Goal: Information Seeking & Learning: Understand process/instructions

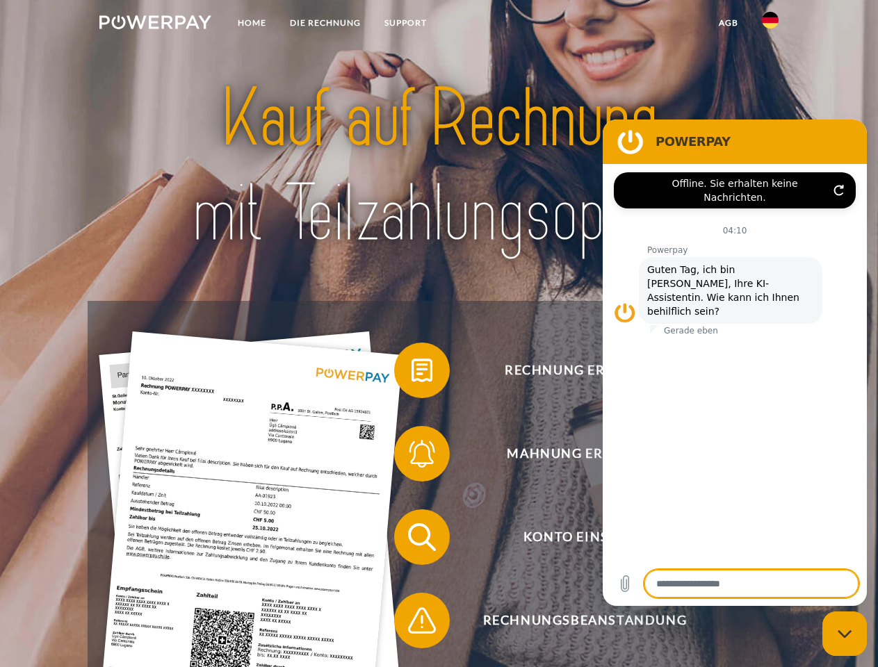
click at [155, 24] on img at bounding box center [155, 22] width 112 height 14
click at [770, 24] on img at bounding box center [770, 20] width 17 height 17
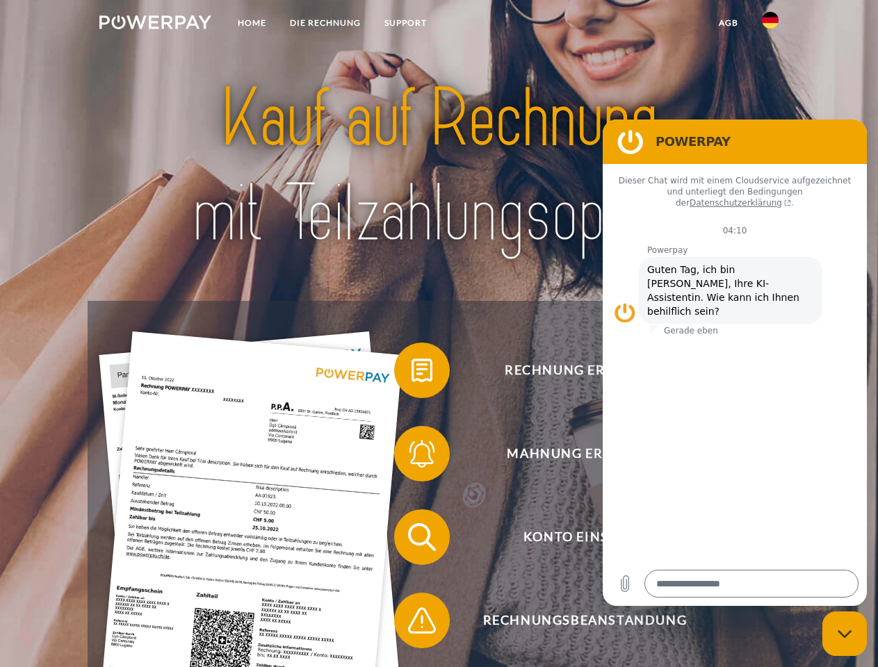
click at [728, 23] on link "agb" at bounding box center [728, 22] width 43 height 25
click at [412, 373] on span at bounding box center [401, 371] width 70 height 70
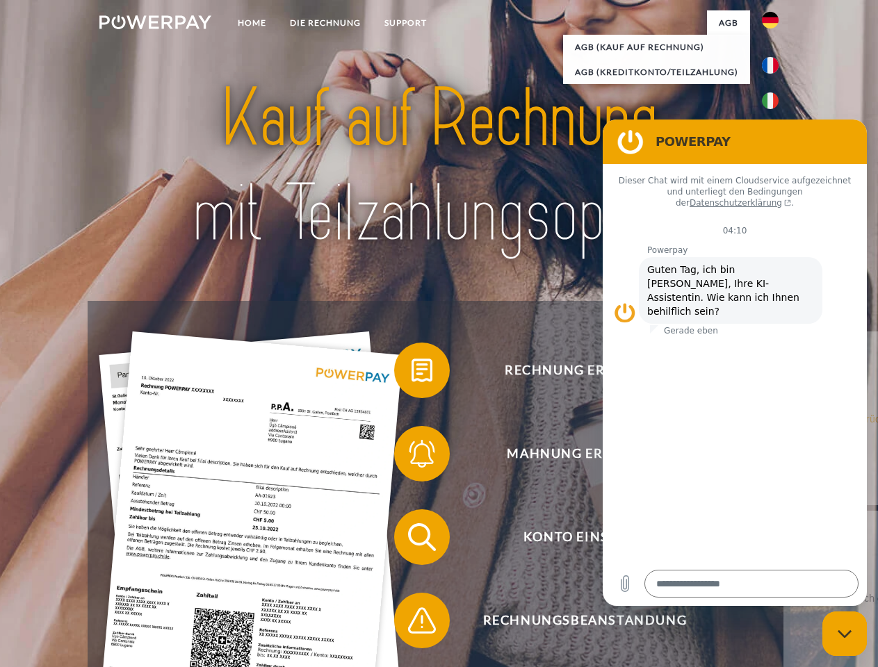
click at [412, 457] on div "Rechnung erhalten? Mahnung erhalten? Konto einsehen" at bounding box center [439, 579] width 702 height 556
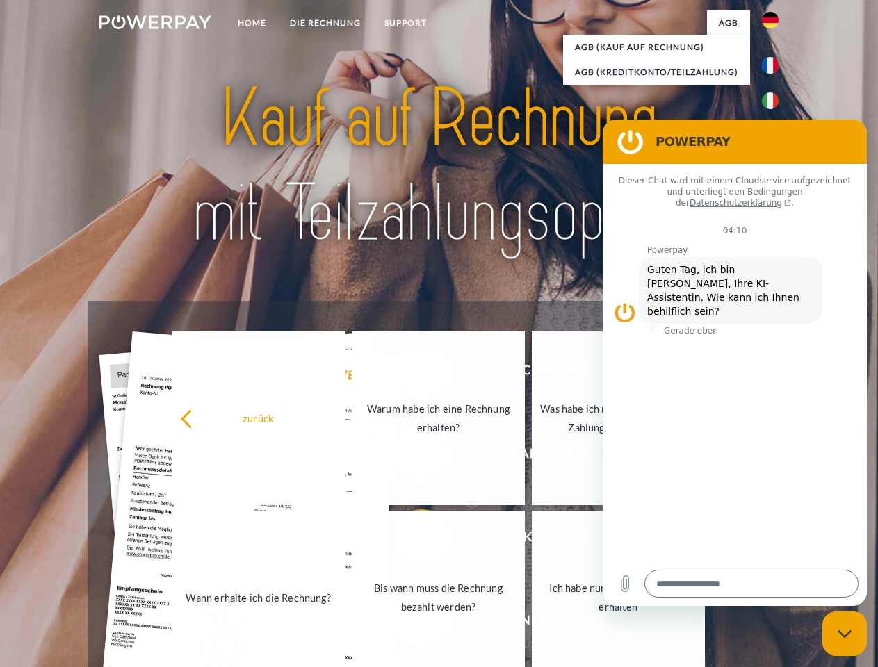
click at [412, 540] on link "Bis wann muss die Rechnung bezahlt werden?" at bounding box center [438, 598] width 173 height 174
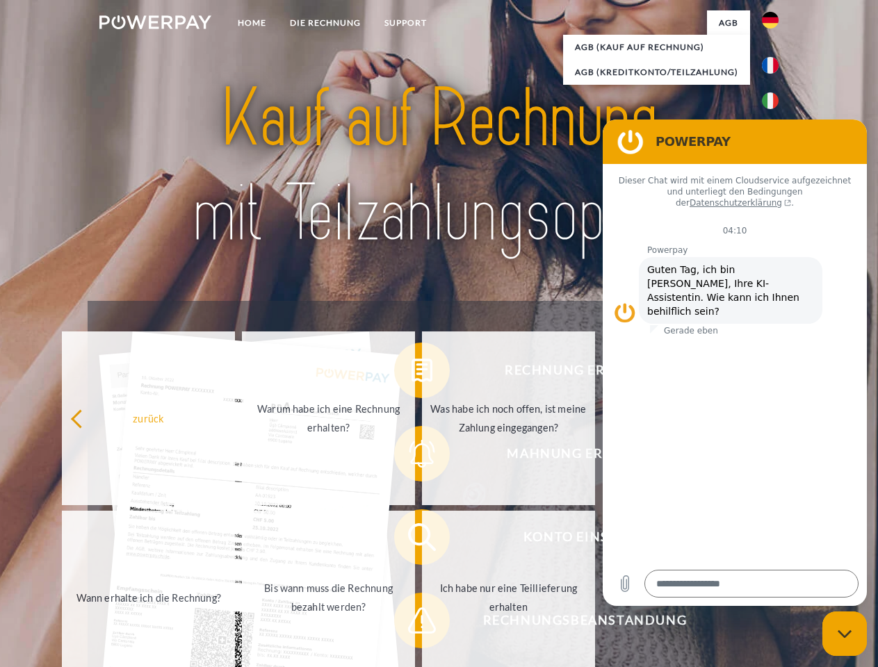
click at [412, 624] on span at bounding box center [401, 621] width 70 height 70
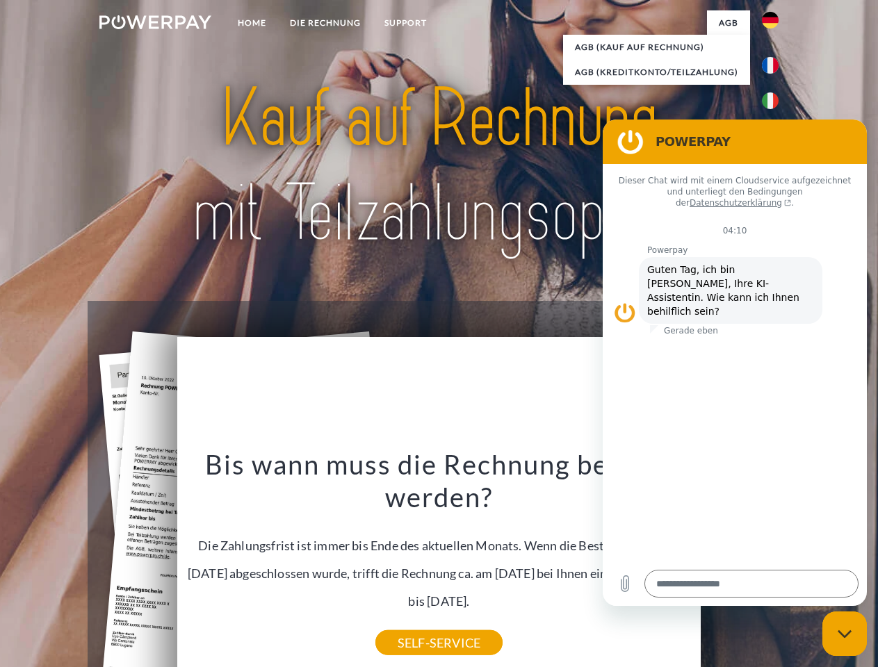
click at [845, 634] on icon "Messaging-Fenster schließen" at bounding box center [845, 634] width 15 height 9
type textarea "*"
